Goal: Task Accomplishment & Management: Use online tool/utility

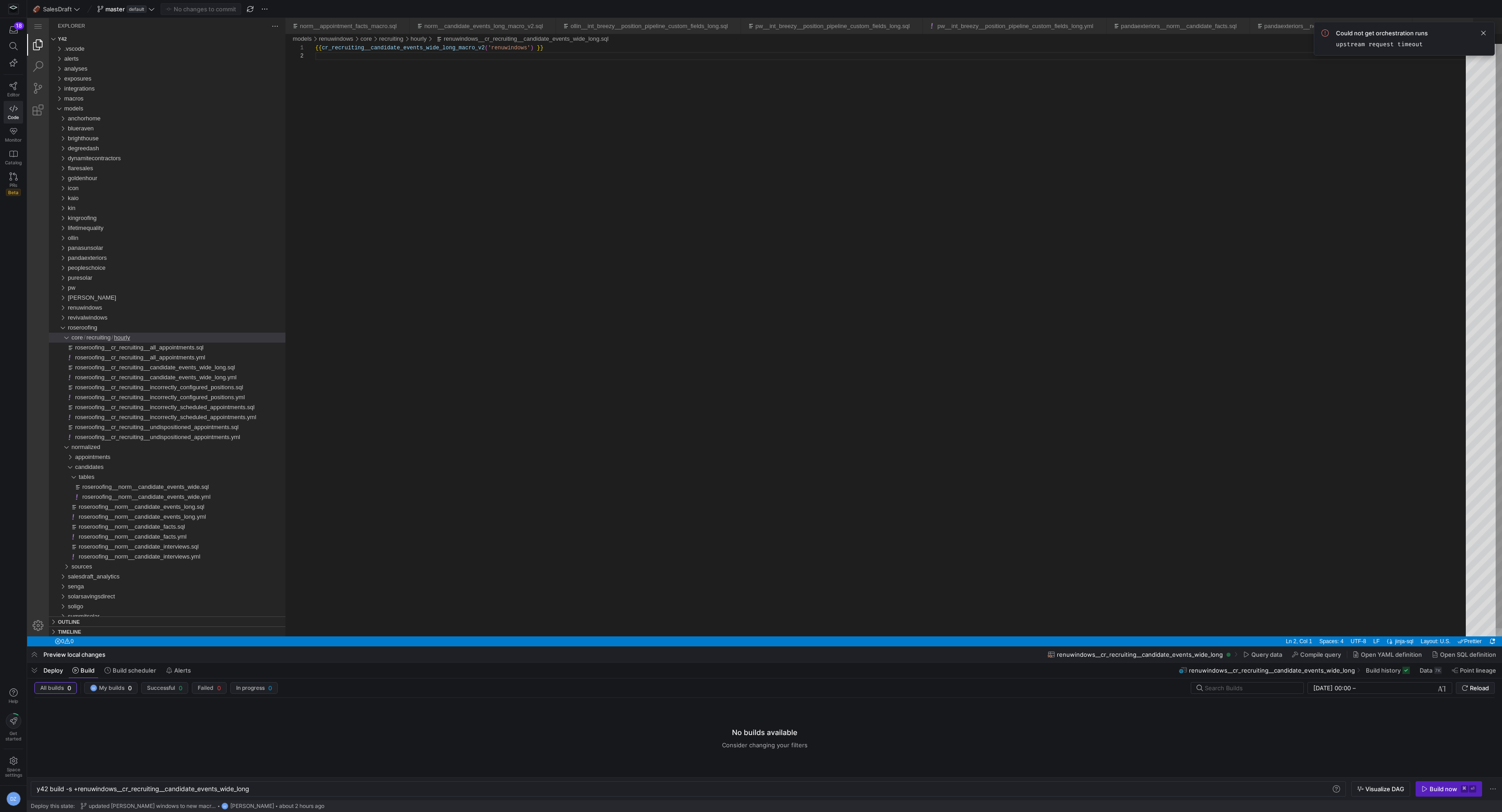
scroll to position [7, 0]
click at [191, 368] on span "roseroofing__cr_recruiting__candidate_events_wide_long.sql" at bounding box center [155, 367] width 160 height 7
click at [165, 527] on span "roseroofing__norm__candidate_facts.sql" at bounding box center [132, 526] width 107 height 7
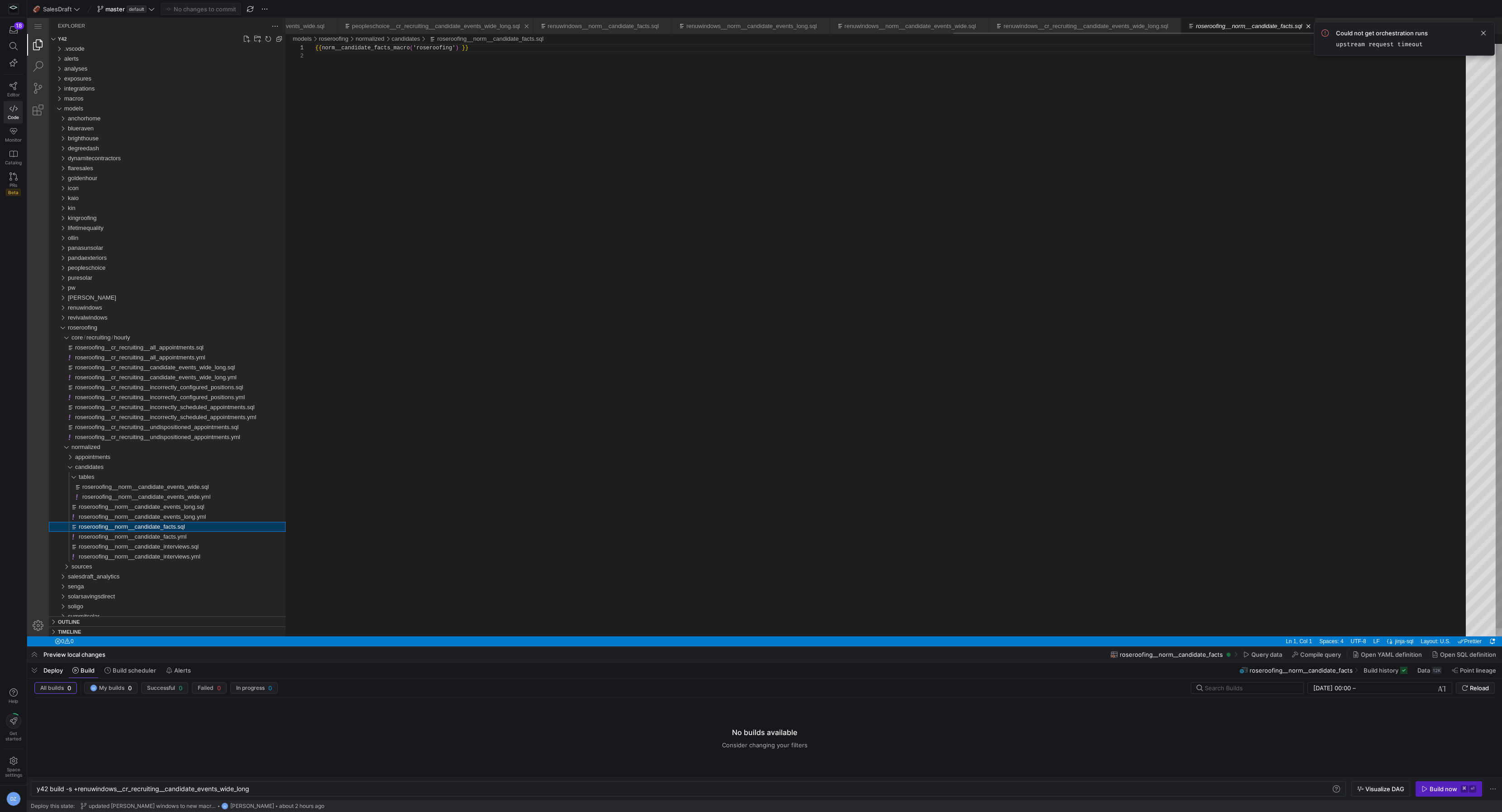
scroll to position [7, 0]
click at [404, 47] on div "{{ norm__candidate_facts_macro ( 'roseroofing' ) }}" at bounding box center [894, 344] width 1157 height 600
paste textarea "_v2"
type textarea "{{ norm__candidate_facts_macro_v2('roseroofing') }}"
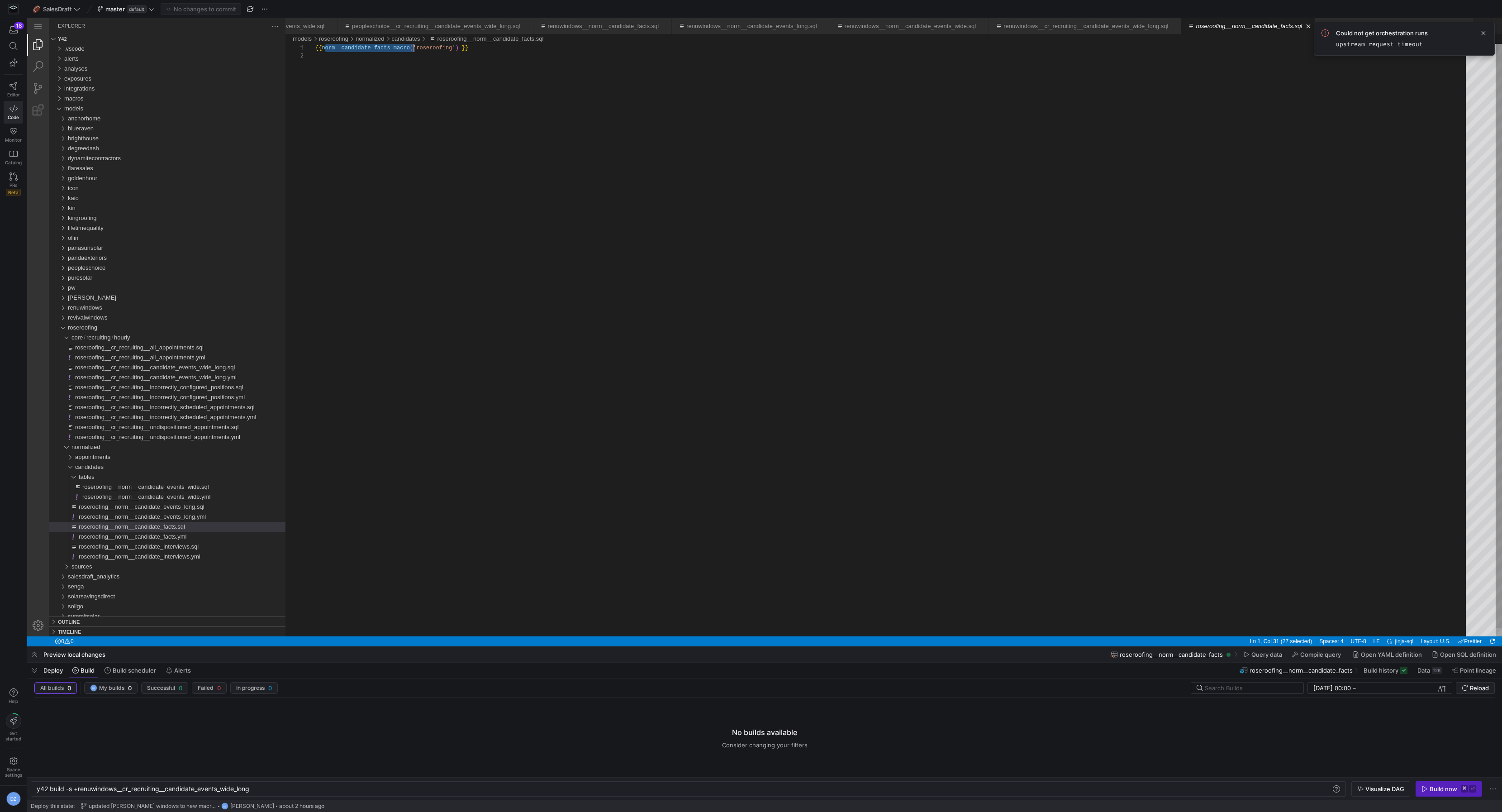
scroll to position [0, 108]
click at [195, 506] on span "roseroofing__norm__candidate_events_long.sql" at bounding box center [142, 507] width 125 height 7
click at [413, 46] on div "{{ norm__candidate_events_long_macro ( 'roseroofing' ) }}" at bounding box center [894, 344] width 1157 height 600
paste textarea "_v2"
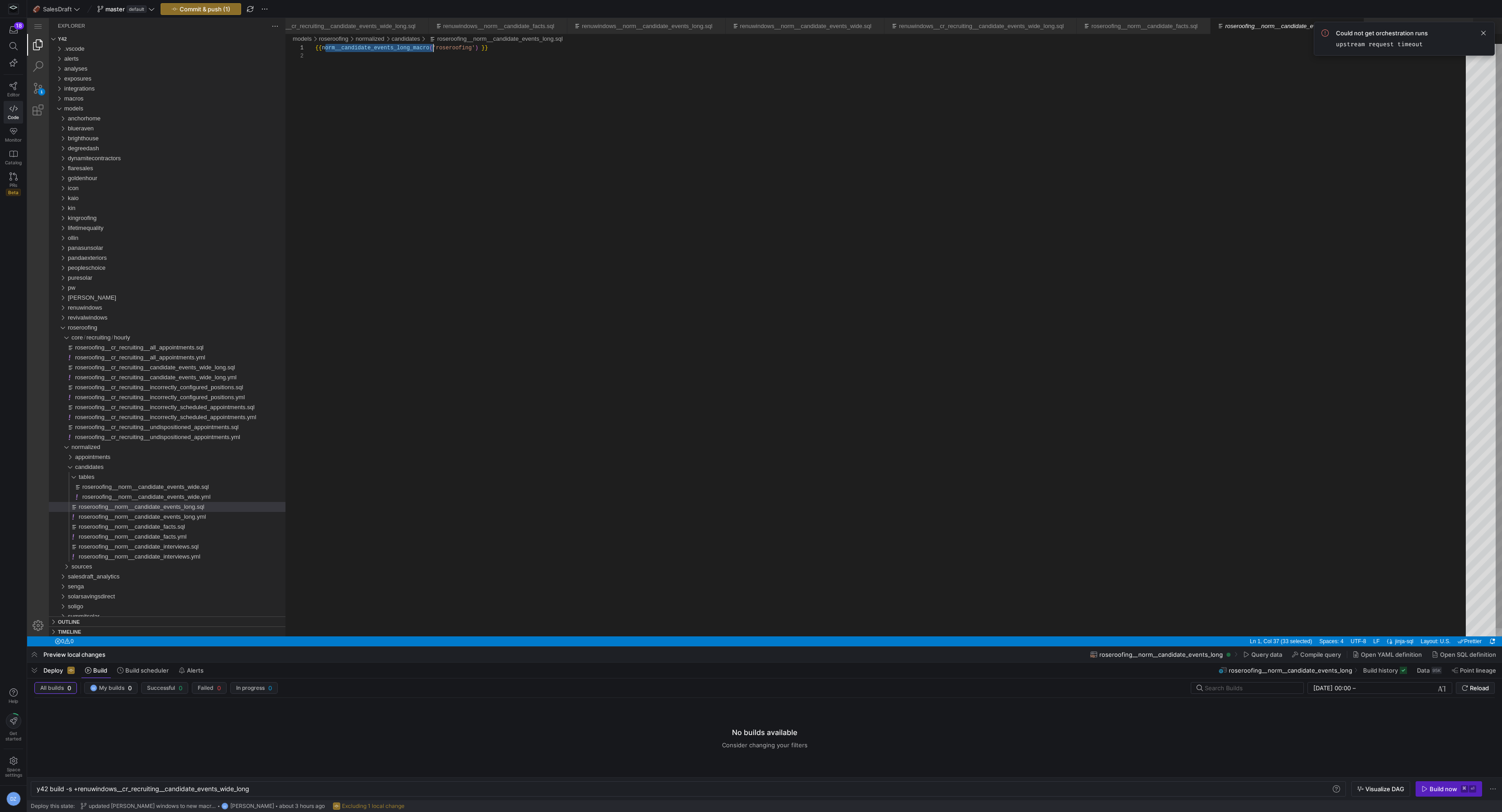
type textarea "{{ norm__candidate_events_long_macro_v2('roseroofing') }}"
click at [189, 486] on span "roseroofing__norm__candidate_events_wide.sql" at bounding box center [146, 486] width 127 height 7
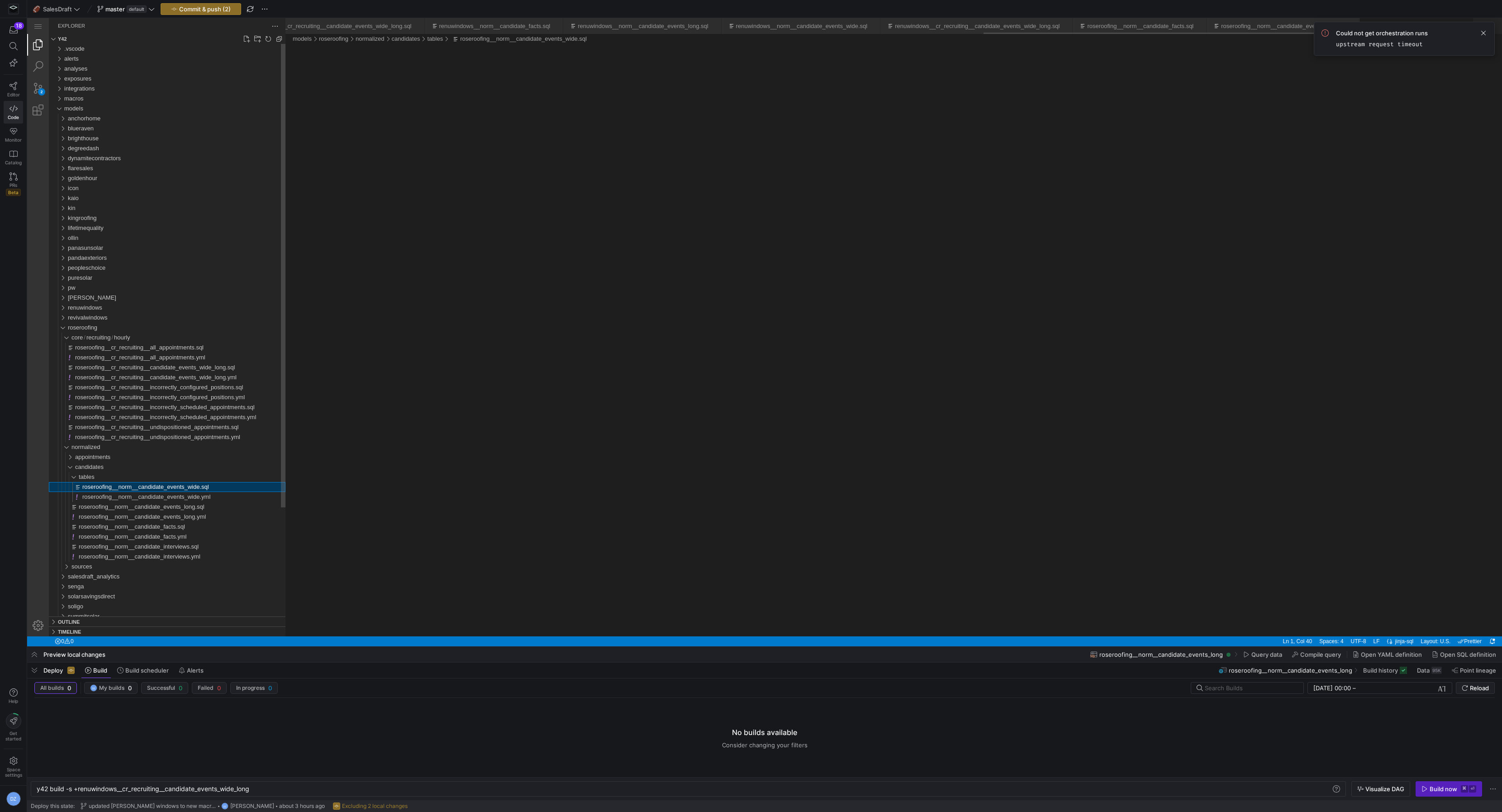
click at [189, 486] on span "roseroofing__norm__candidate_events_wide.sql" at bounding box center [146, 486] width 127 height 7
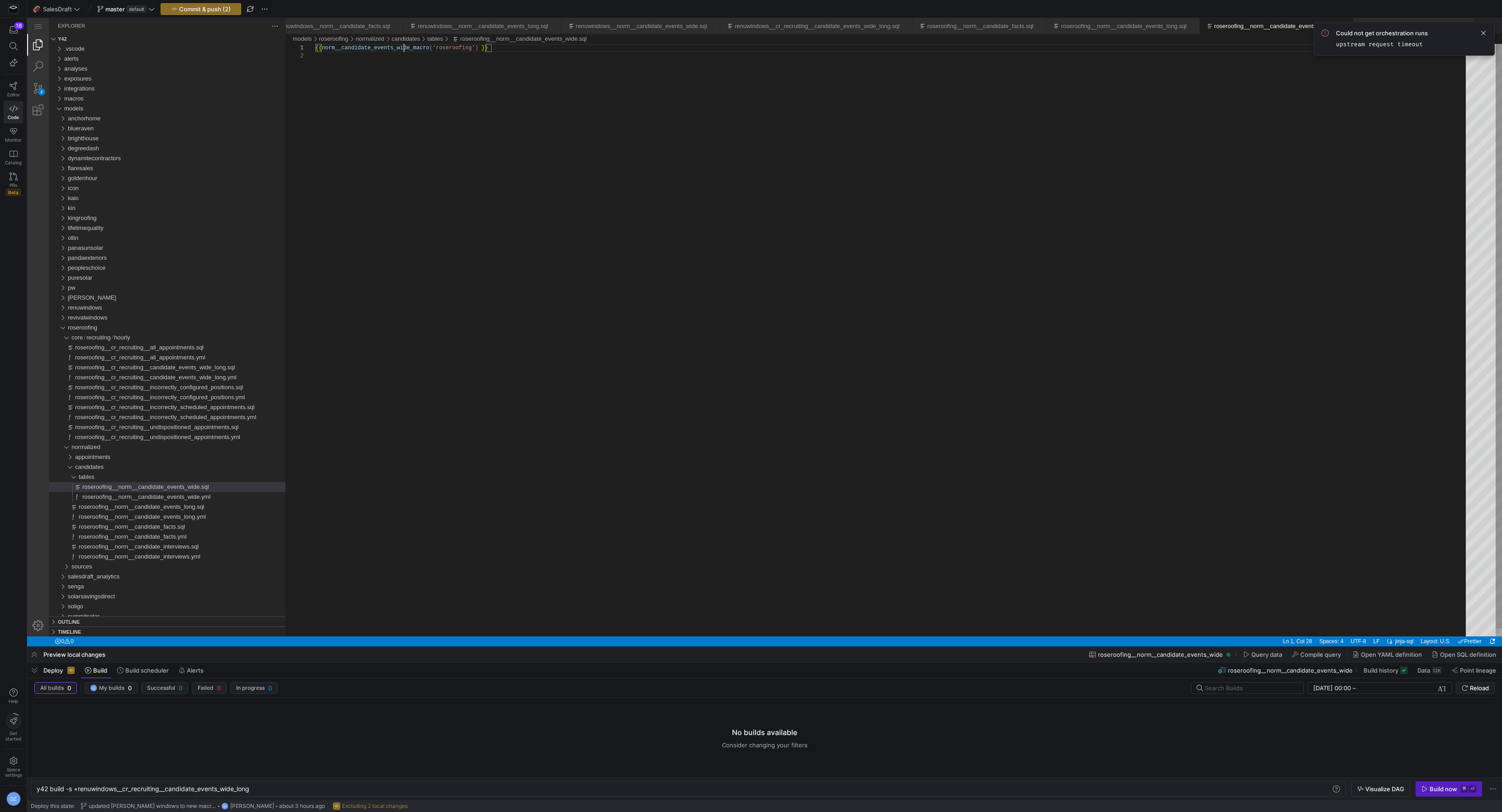
click at [404, 46] on div "{{ norm__candidate_events_wide_macro ( 'roseroofing' ) }}" at bounding box center [894, 344] width 1157 height 600
type textarea "{{ norm__candidate_events_wide_macro_v2('roseroofing') }}"
click at [156, 369] on span "roseroofing__cr_recruiting__candidate_events_wide_long.sql" at bounding box center [155, 367] width 160 height 7
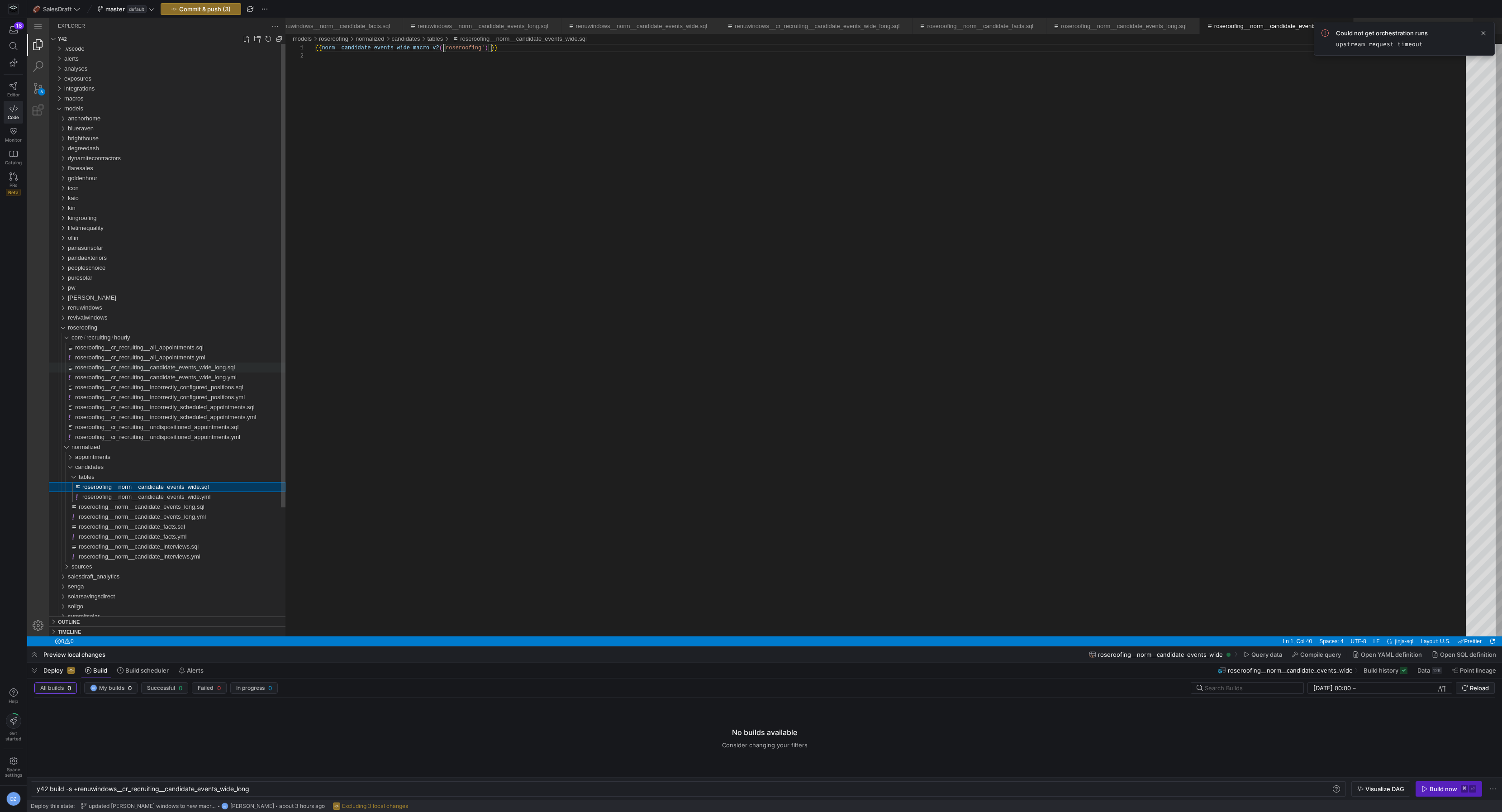
click at [156, 369] on span "roseroofing__cr_recruiting__candidate_events_wide_long.sql" at bounding box center [155, 367] width 160 height 7
click at [457, 48] on div "{{ cr_recruiting__candidate_events_wide_long_macro ( 'roseroofing' ) }}" at bounding box center [894, 344] width 1157 height 600
type textarea "{{ cr_recruiting__candidate_events_wide_long_macro_v2('roseroofing') }}"
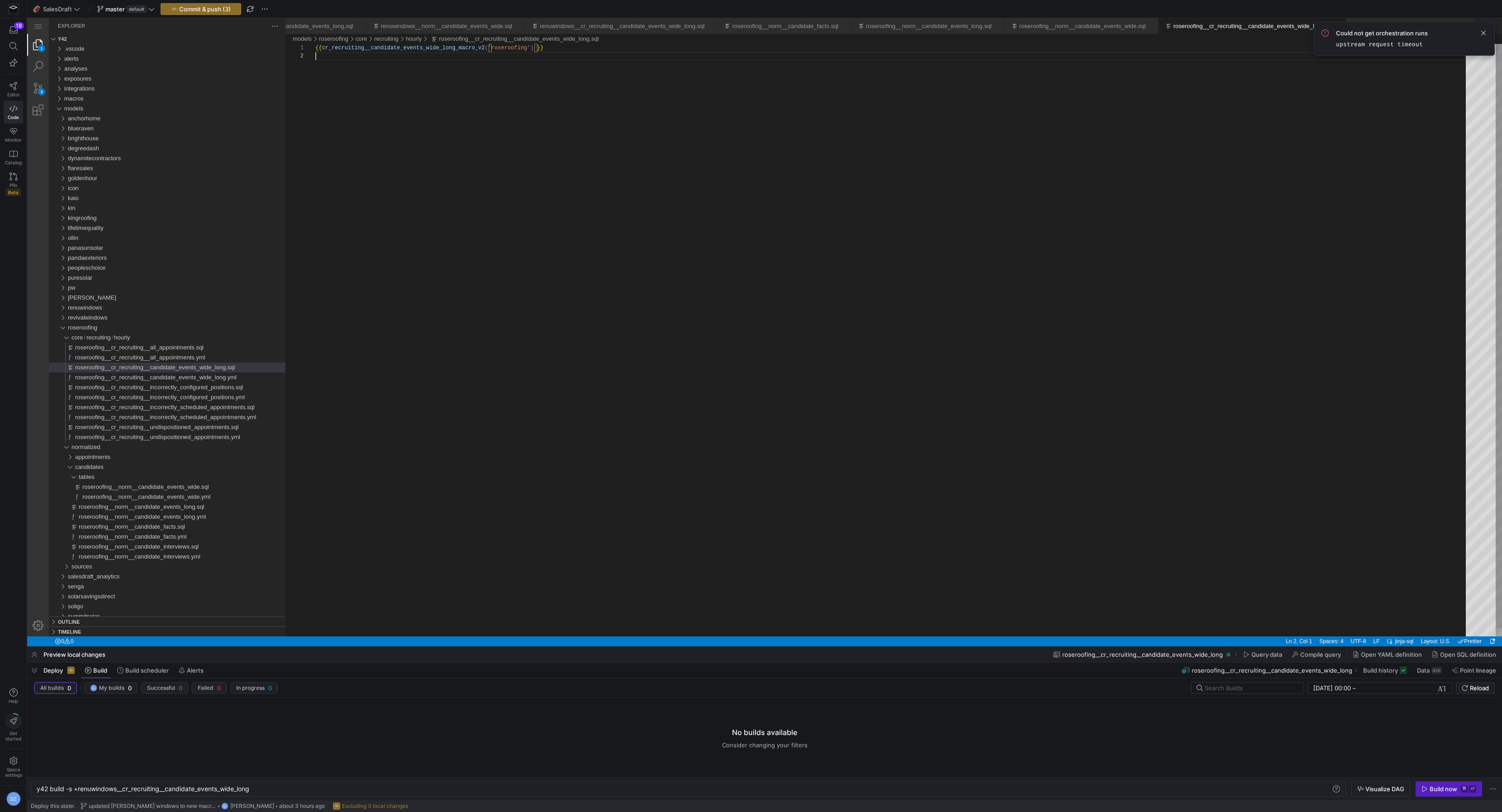
click at [459, 124] on div "{{ cr_recruiting__candidate_events_wide_long_macro_v 2 ( 'roseroofing' ) }}" at bounding box center [894, 344] width 1157 height 600
click at [230, 9] on span "Commit & push (4)" at bounding box center [205, 9] width 52 height 7
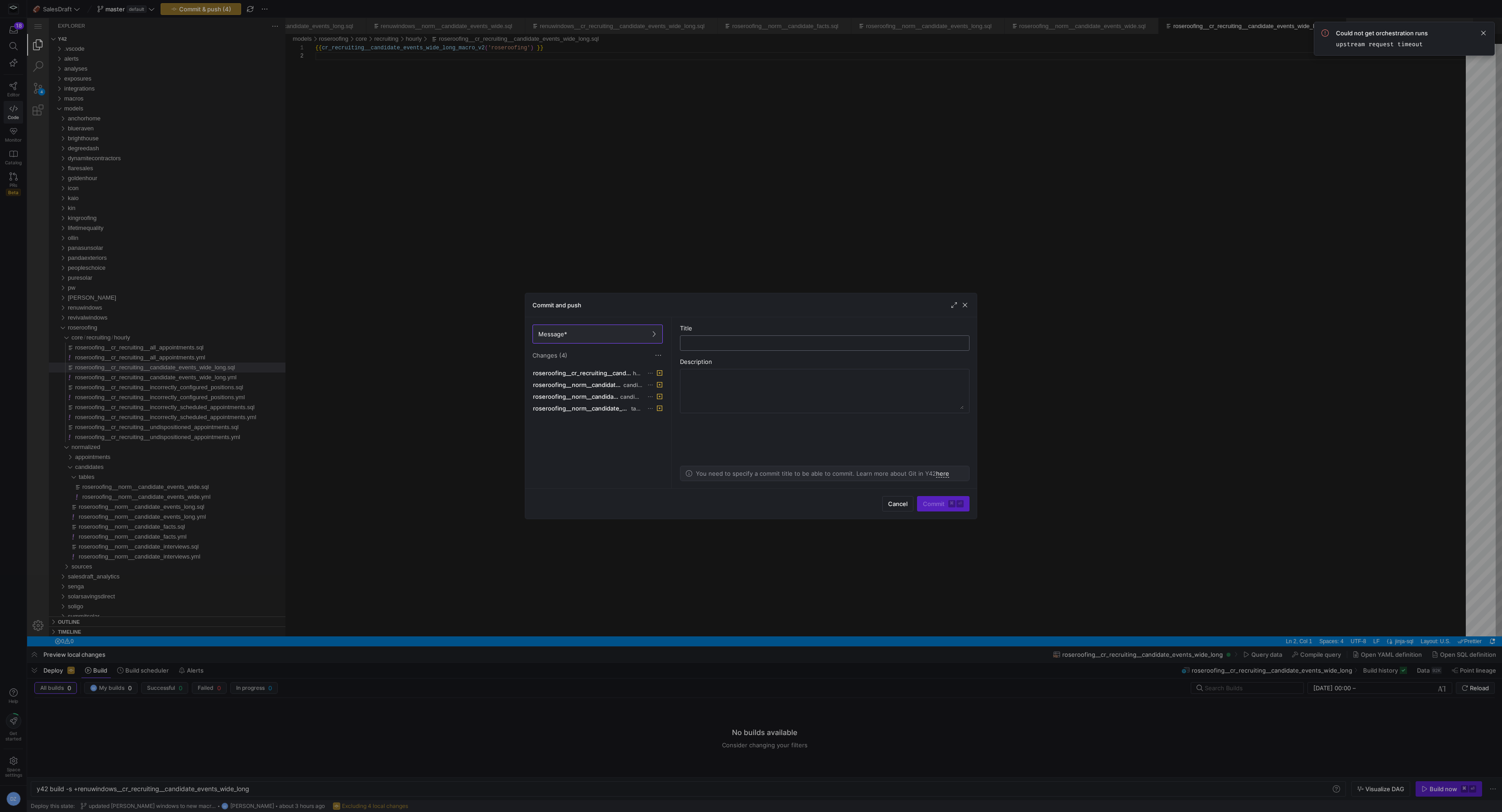
click at [749, 345] on input "text" at bounding box center [824, 343] width 274 height 7
type input "updated rose roofing to new macros"
click at [943, 505] on div "Commit ⌘ ⏎" at bounding box center [943, 503] width 52 height 15
click at [942, 506] on span "Commit ⌘ ⏎" at bounding box center [943, 503] width 41 height 7
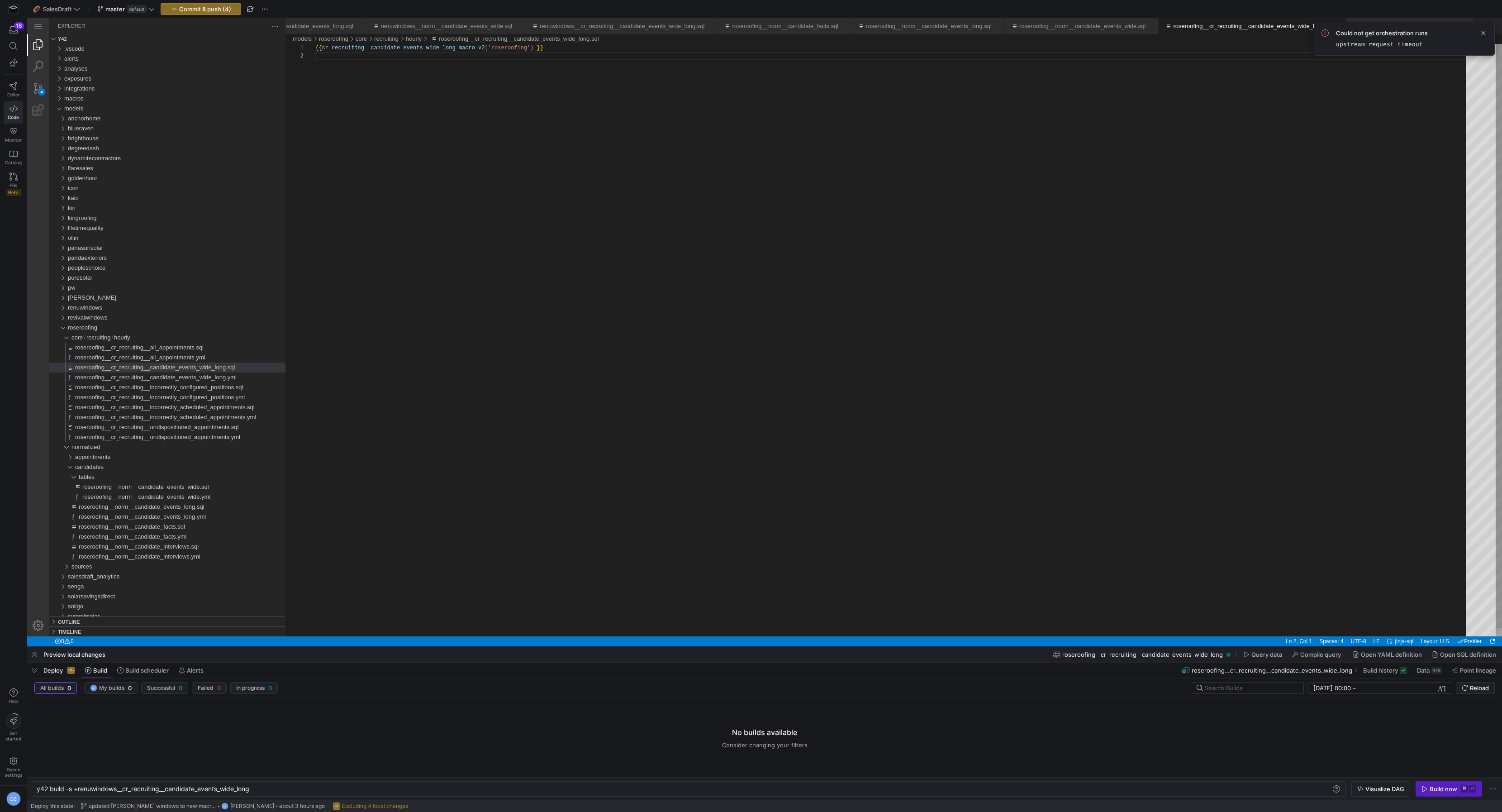
click at [671, 336] on div "{{ cr_recruiting__candidate_events_wide_long_macro_v 2 ( 'roseroofing' ) }}" at bounding box center [894, 344] width 1157 height 600
click at [188, 8] on span "Commit & push (4)" at bounding box center [205, 9] width 52 height 7
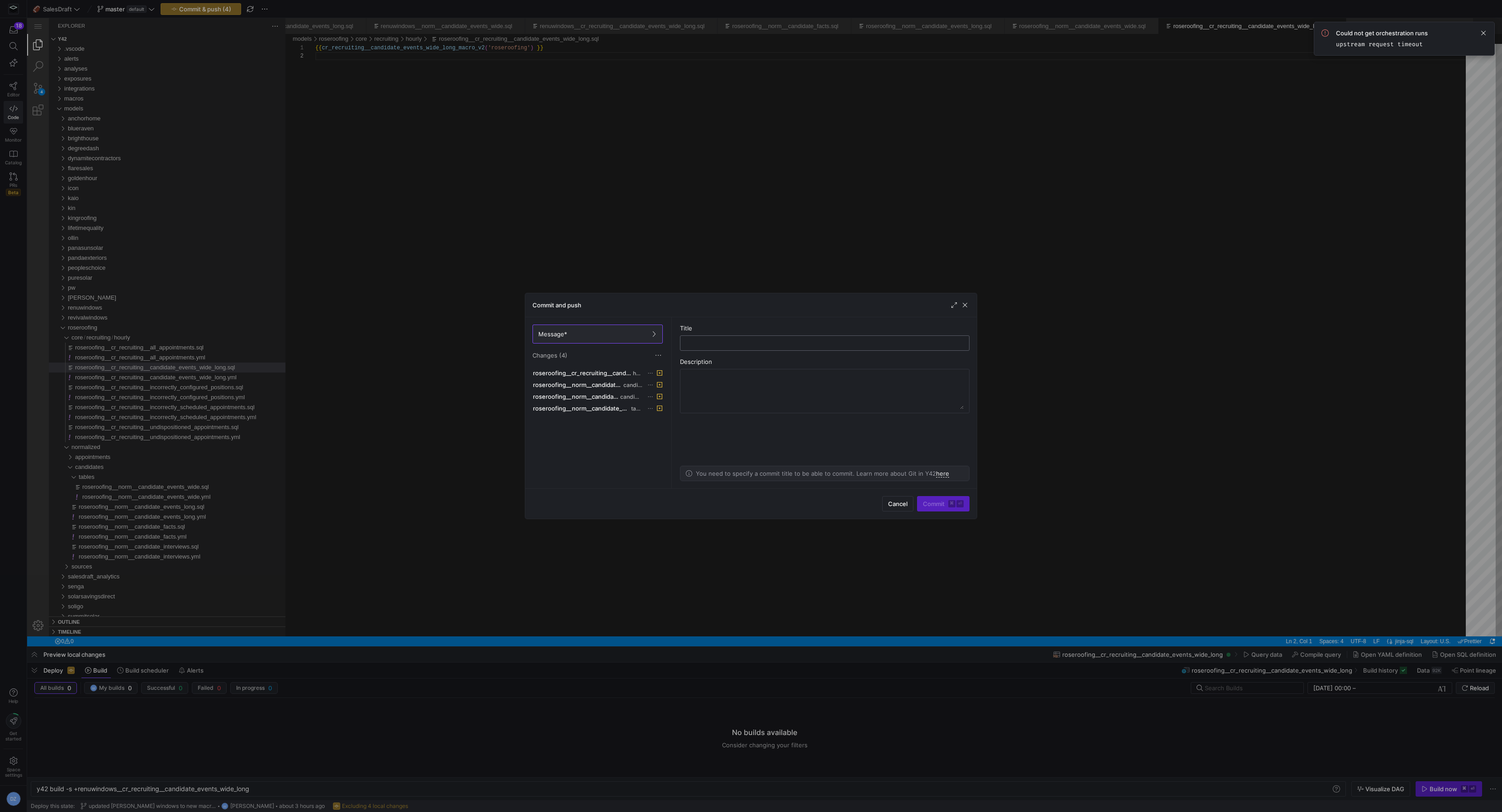
click at [704, 341] on input "text" at bounding box center [824, 343] width 274 height 7
type input "updated rose roofing to new macros"
click at [946, 500] on span "submit" at bounding box center [943, 503] width 51 height 15
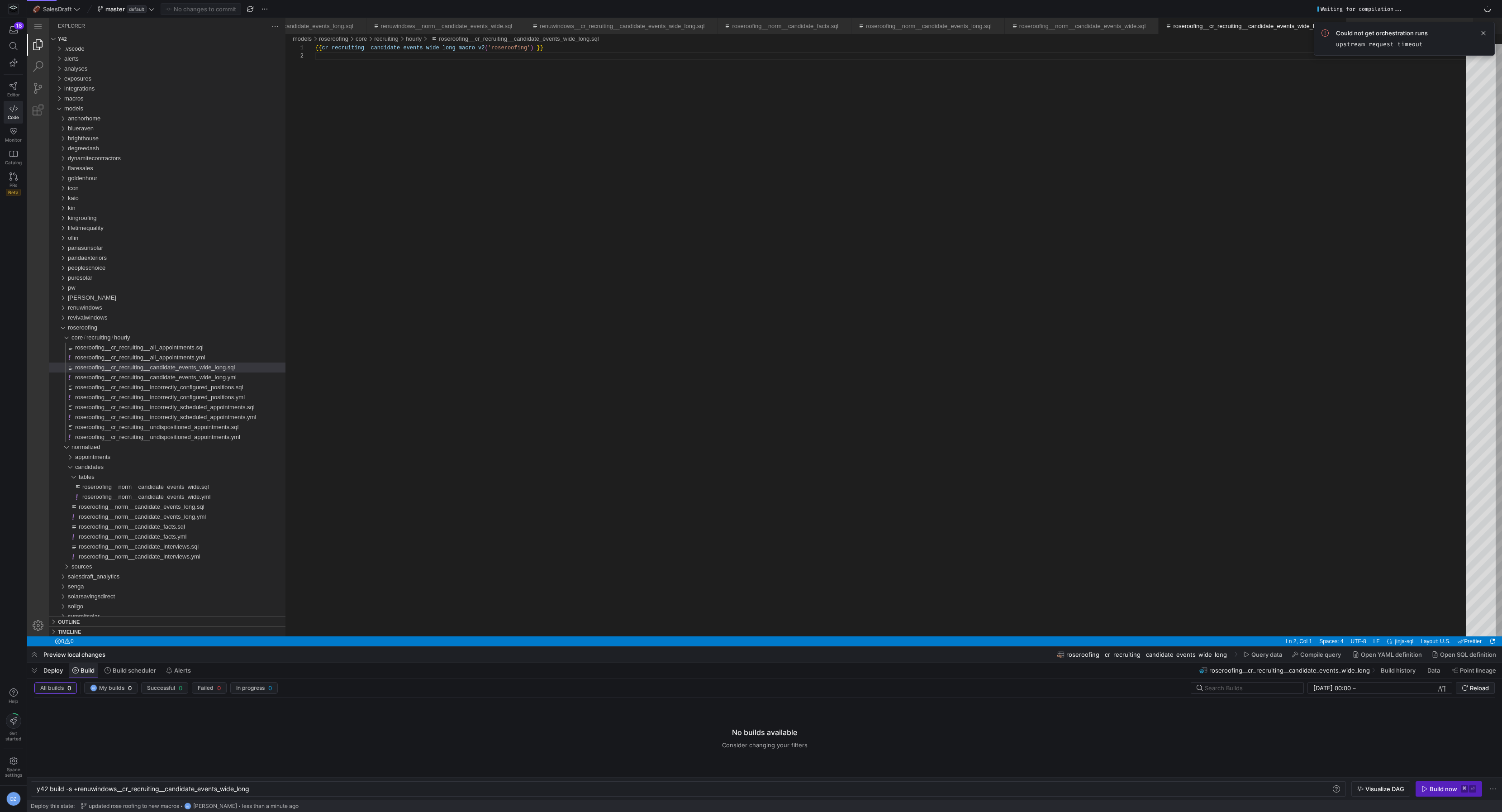
click at [88, 674] on span at bounding box center [83, 670] width 29 height 15
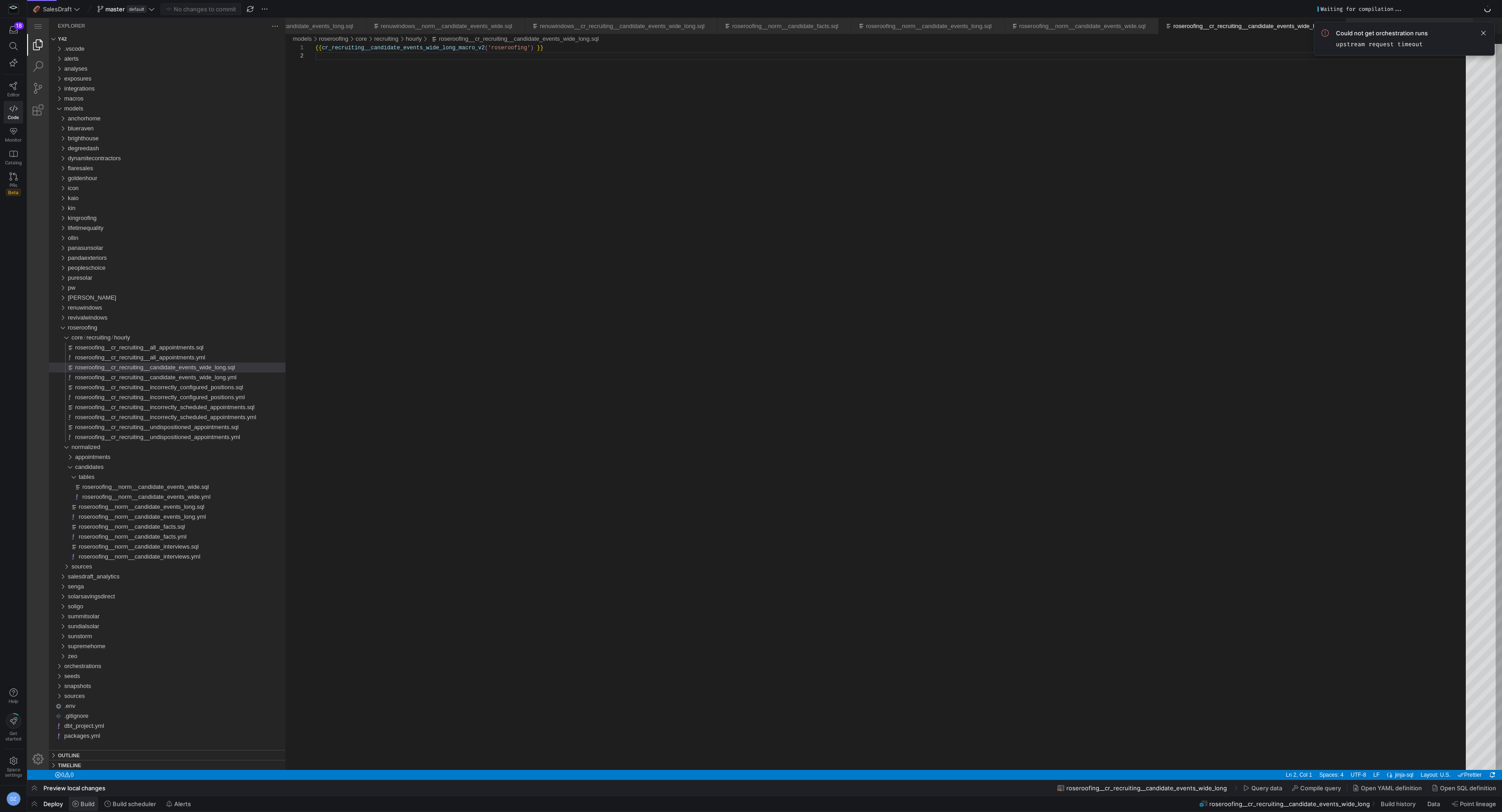
click at [86, 801] on span "Build" at bounding box center [87, 803] width 14 height 7
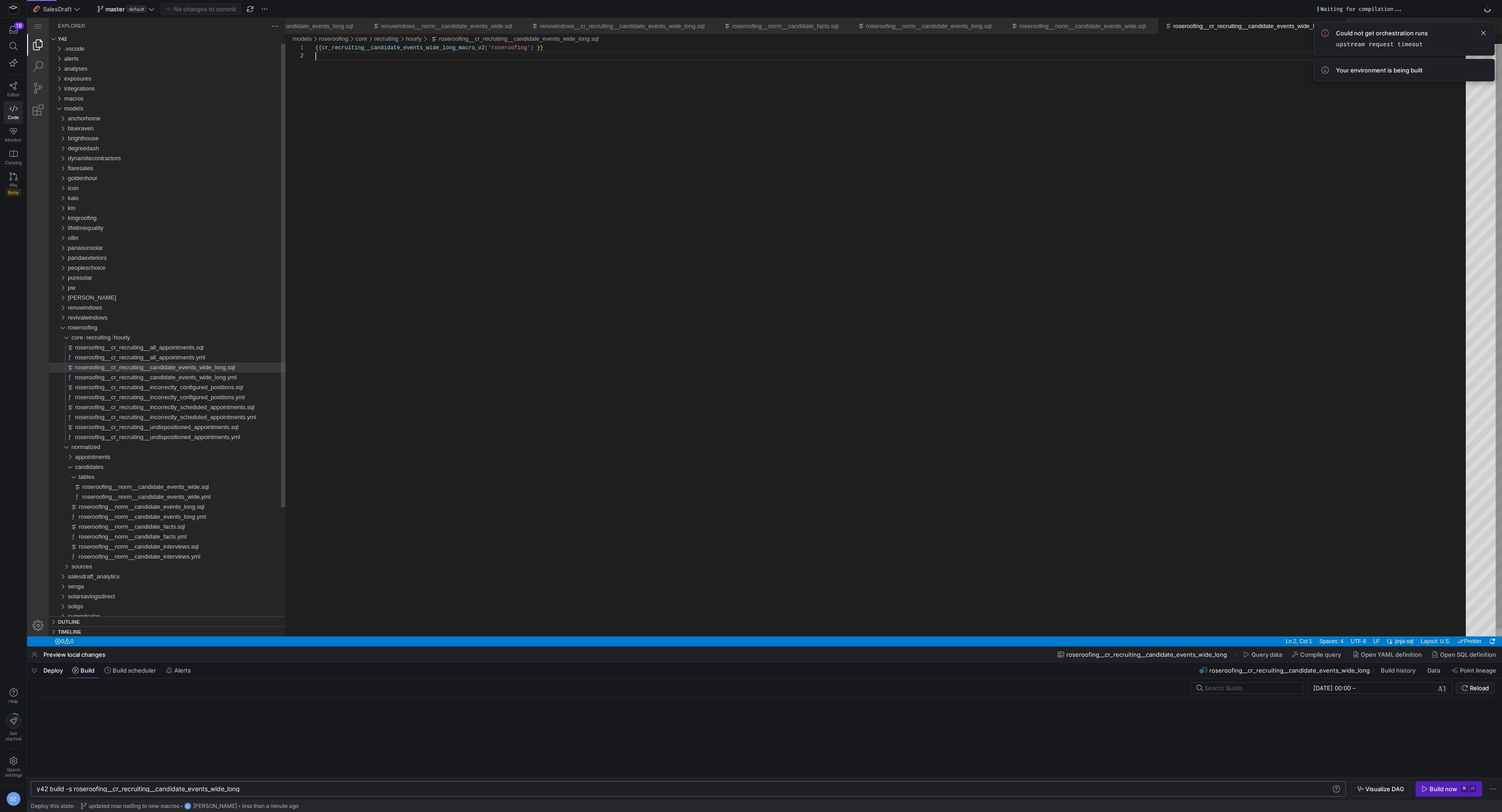
scroll to position [0, 206]
click at [74, 788] on div "y42 build -s roseroofing__cr_recruiting__candidate _events_wide_long" at bounding box center [684, 788] width 1296 height 7
click at [302, 788] on div "y42 build -s +roseroofing__cr_recruiting__candidat e_events_wide_long" at bounding box center [684, 788] width 1296 height 7
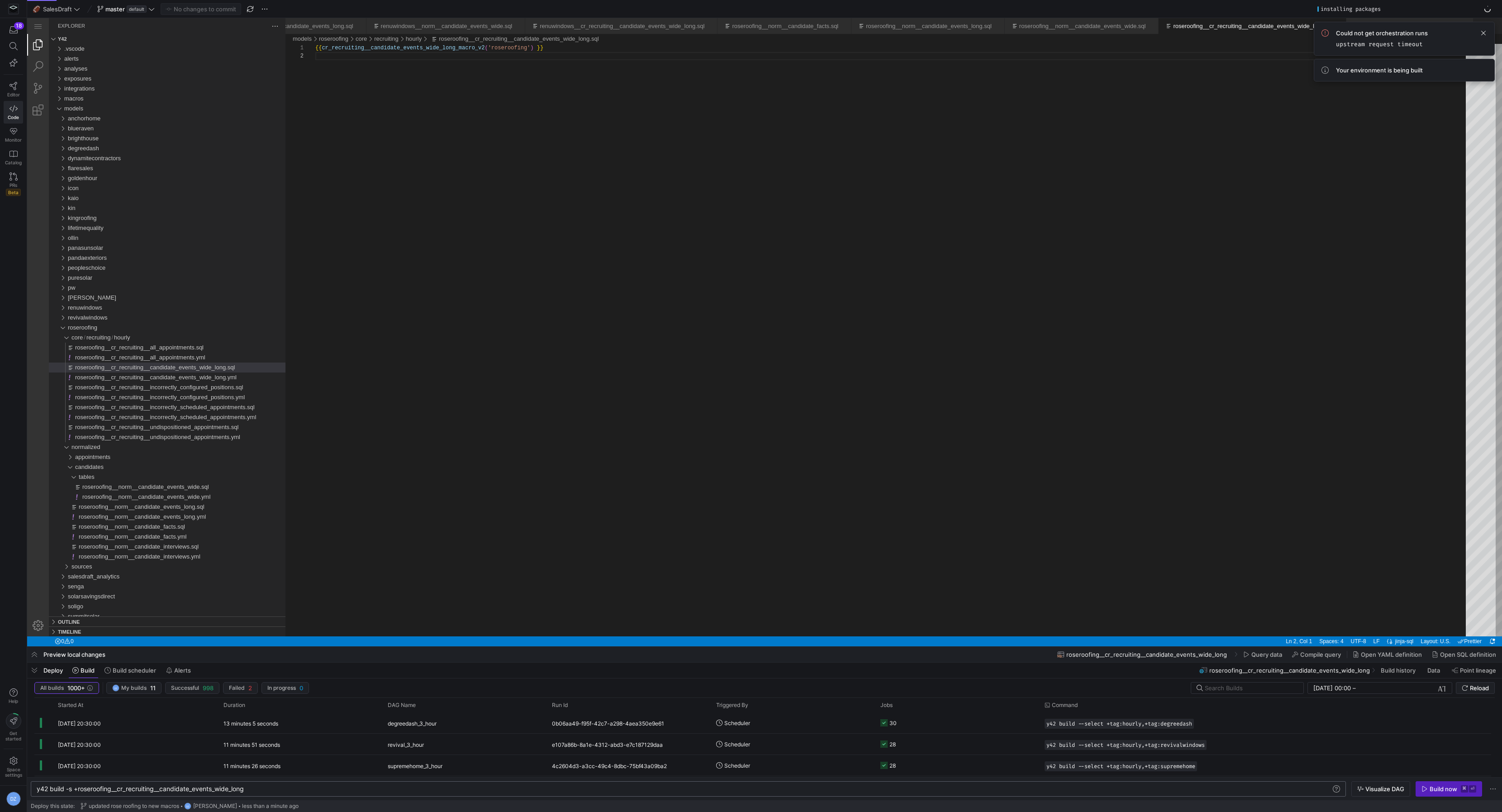
click at [302, 788] on div "y42 build -s +roseroofing__cr_recruiting__candidat e_events_wide_long" at bounding box center [684, 788] width 1296 height 7
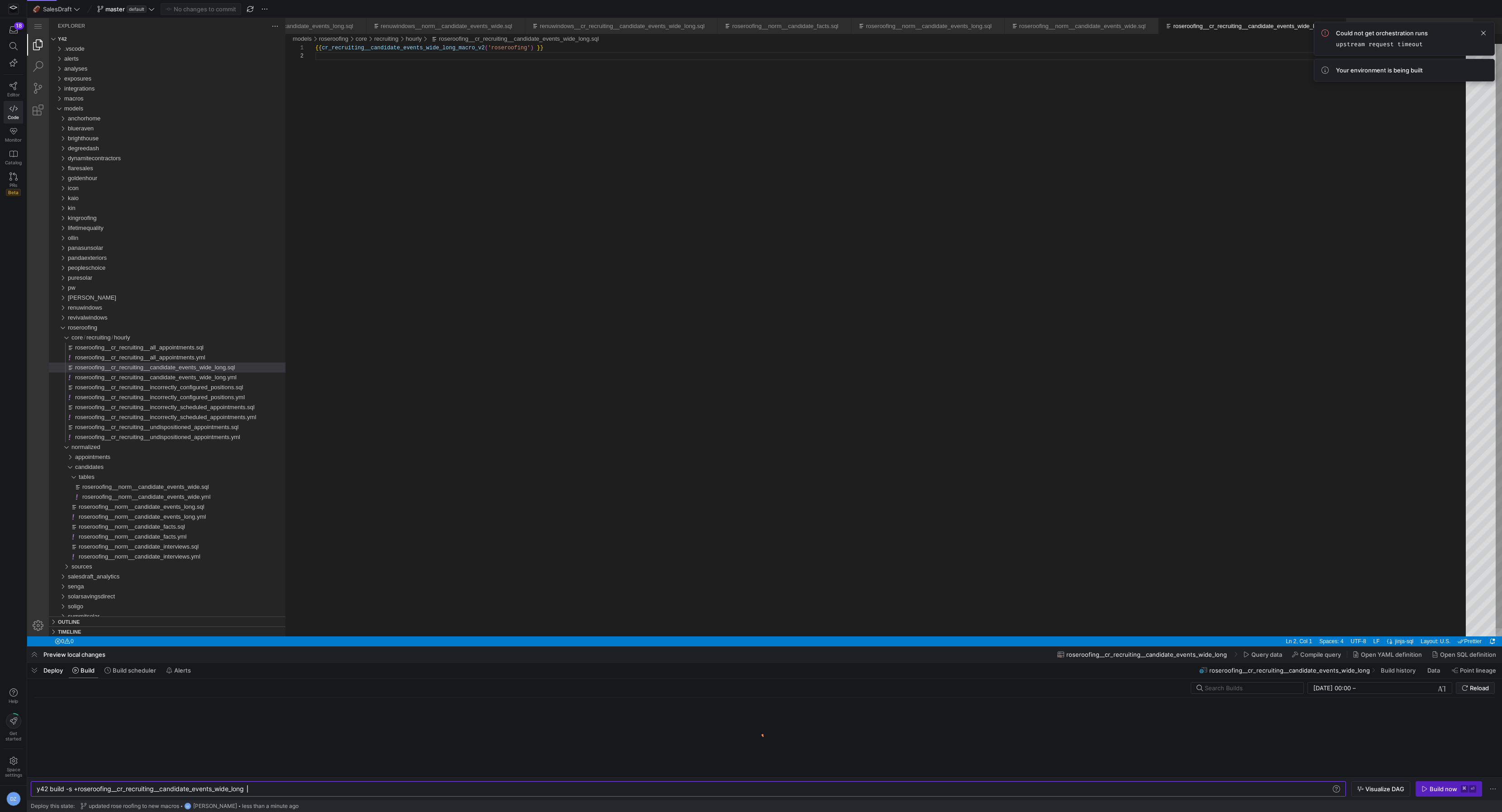
drag, startPoint x: 712, startPoint y: 663, endPoint x: 679, endPoint y: 517, distance: 149.7
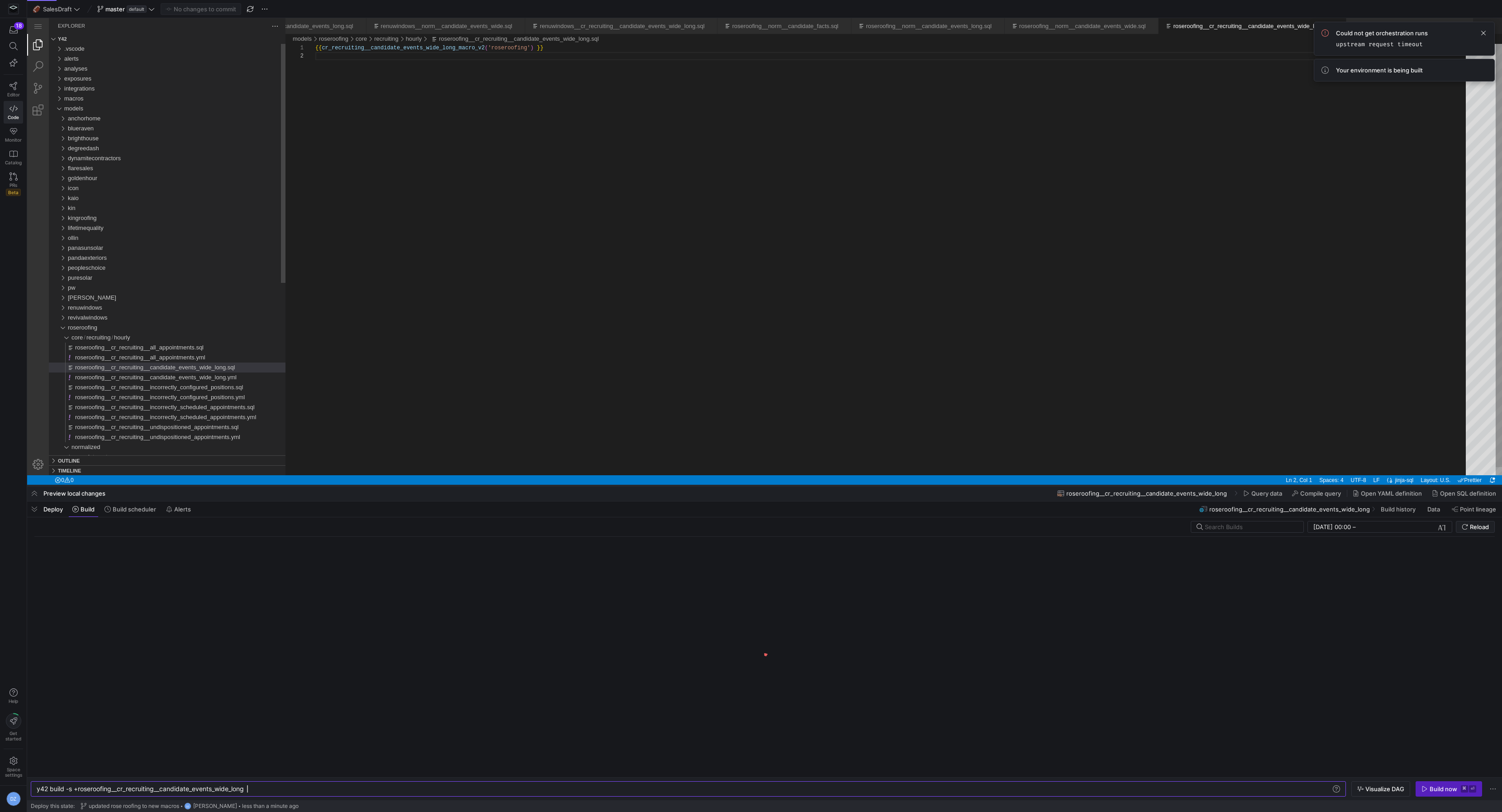
click at [679, 484] on div at bounding box center [764, 485] width 1475 height 3
type textarea "y42 build -s +roseroofing__cr_recruiting__candidate_events_wide_long"
click at [740, 400] on div at bounding box center [764, 243] width 1475 height 485
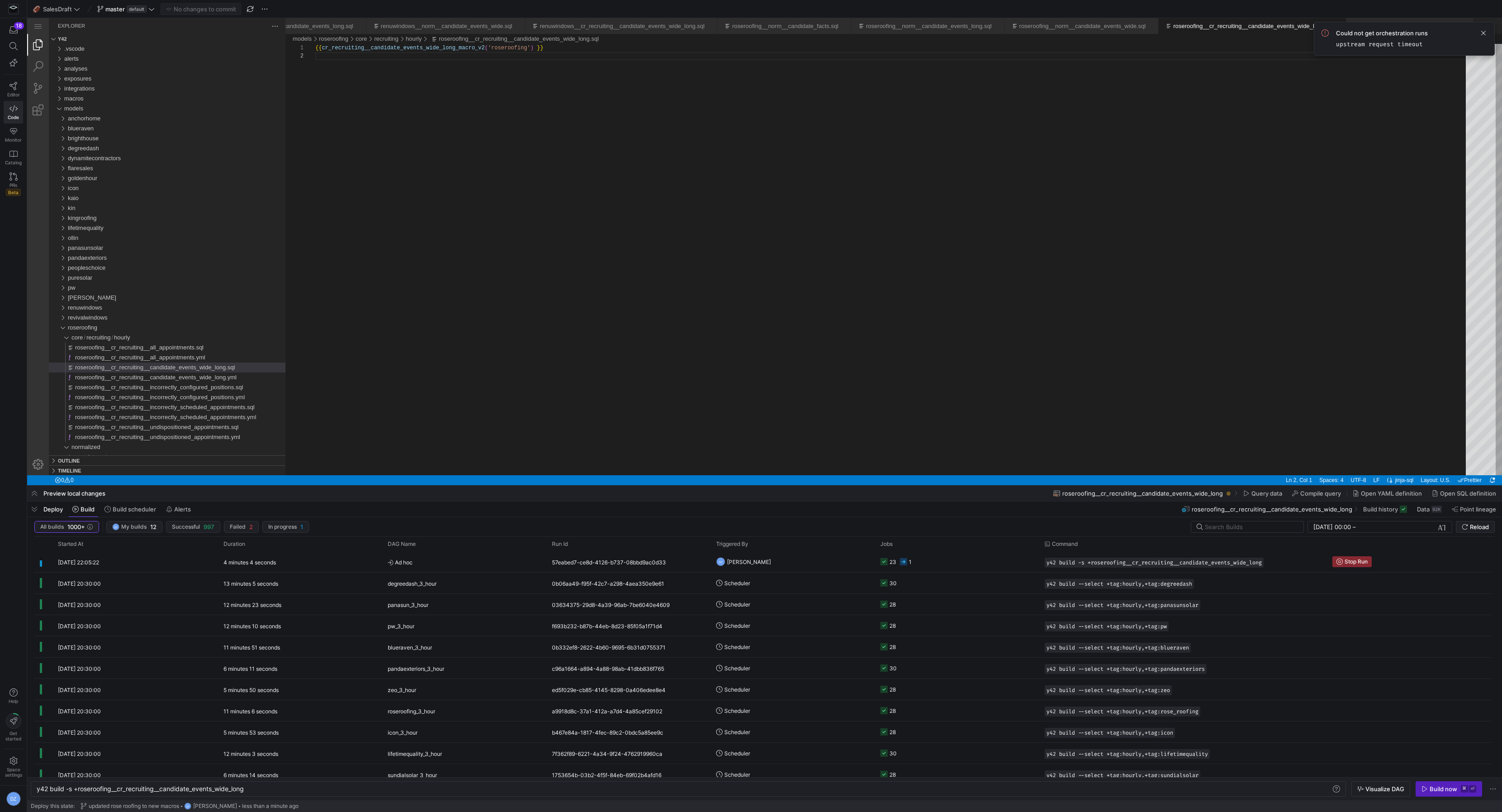
click at [1478, 523] on div at bounding box center [764, 648] width 1475 height 327
click at [1477, 527] on div at bounding box center [764, 648] width 1475 height 327
click at [1469, 526] on div at bounding box center [764, 648] width 1475 height 327
click at [1468, 523] on div at bounding box center [764, 648] width 1475 height 327
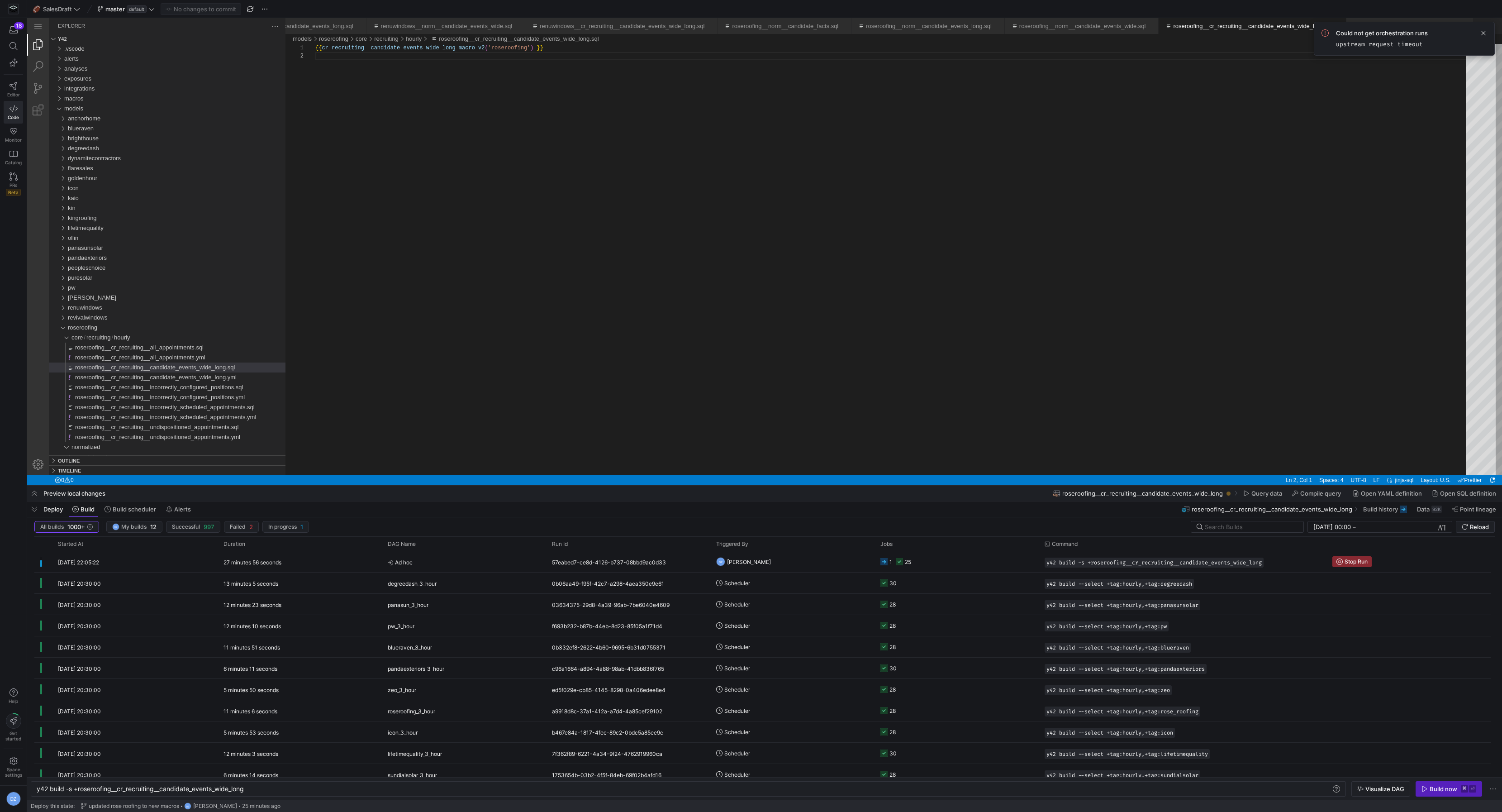
click at [1469, 528] on div at bounding box center [764, 648] width 1475 height 327
click at [614, 267] on div at bounding box center [764, 243] width 1475 height 485
click at [767, 345] on div at bounding box center [764, 243] width 1475 height 485
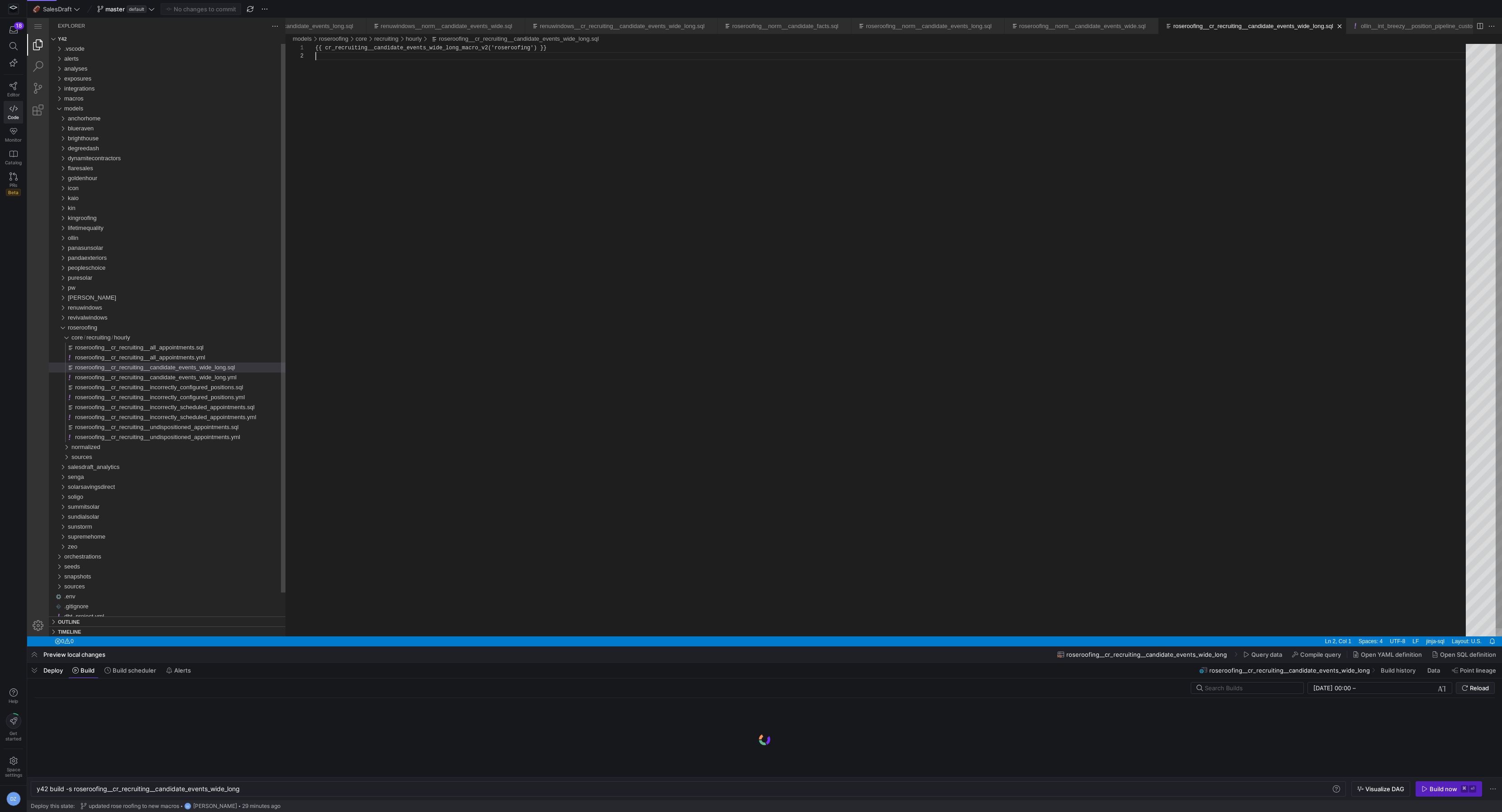
scroll to position [7, 0]
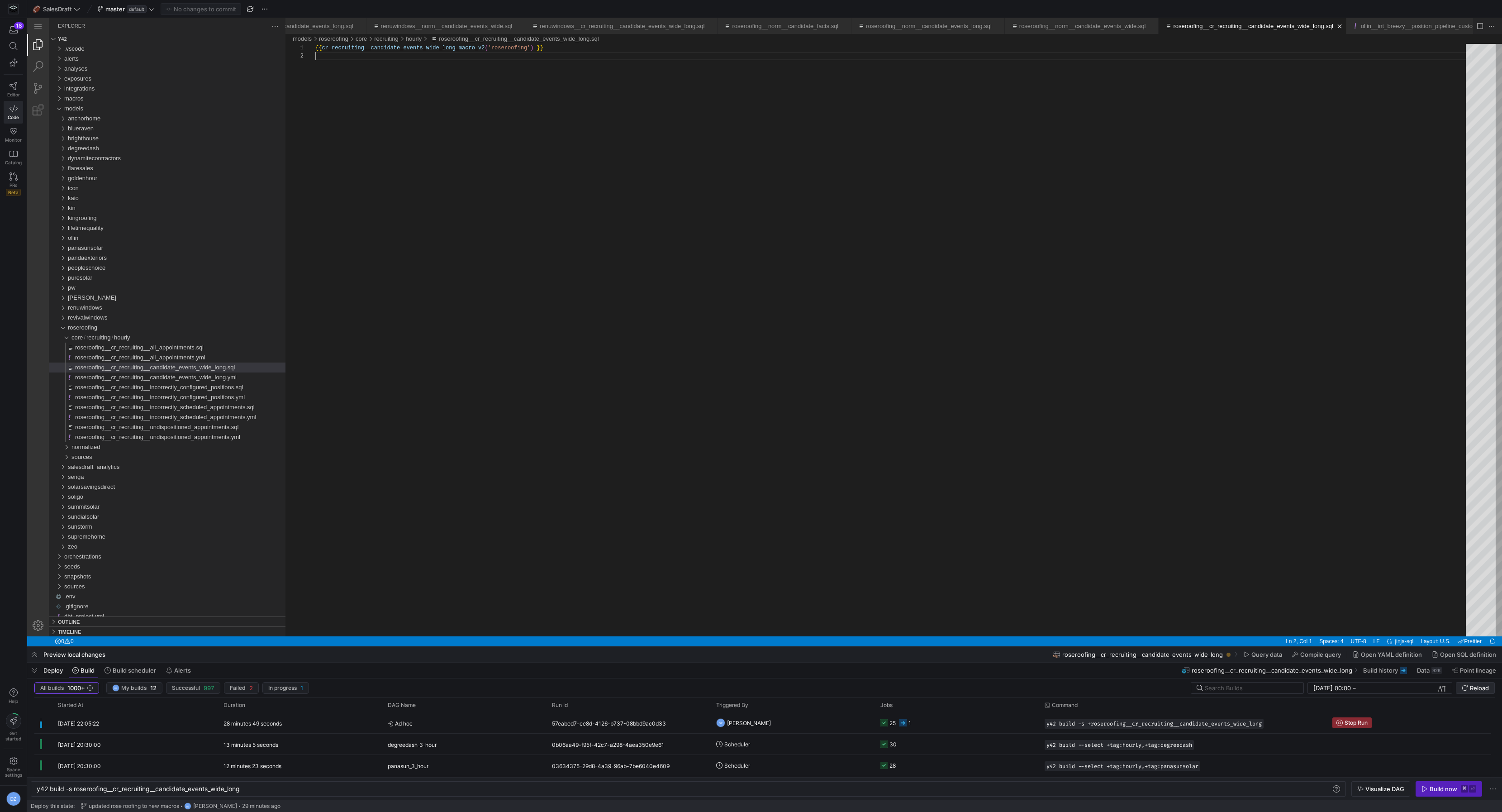
click at [1471, 686] on span "Reload" at bounding box center [1479, 687] width 19 height 7
click at [780, 252] on div "{{ cr_recruiting__candidate_events_wide_long_macro_v 2 ( 'roseroofing' ) }}" at bounding box center [894, 344] width 1157 height 600
click at [934, 715] on y42-job-status-cell-renderer "25 1" at bounding box center [957, 722] width 153 height 20
